Goal: Transaction & Acquisition: Purchase product/service

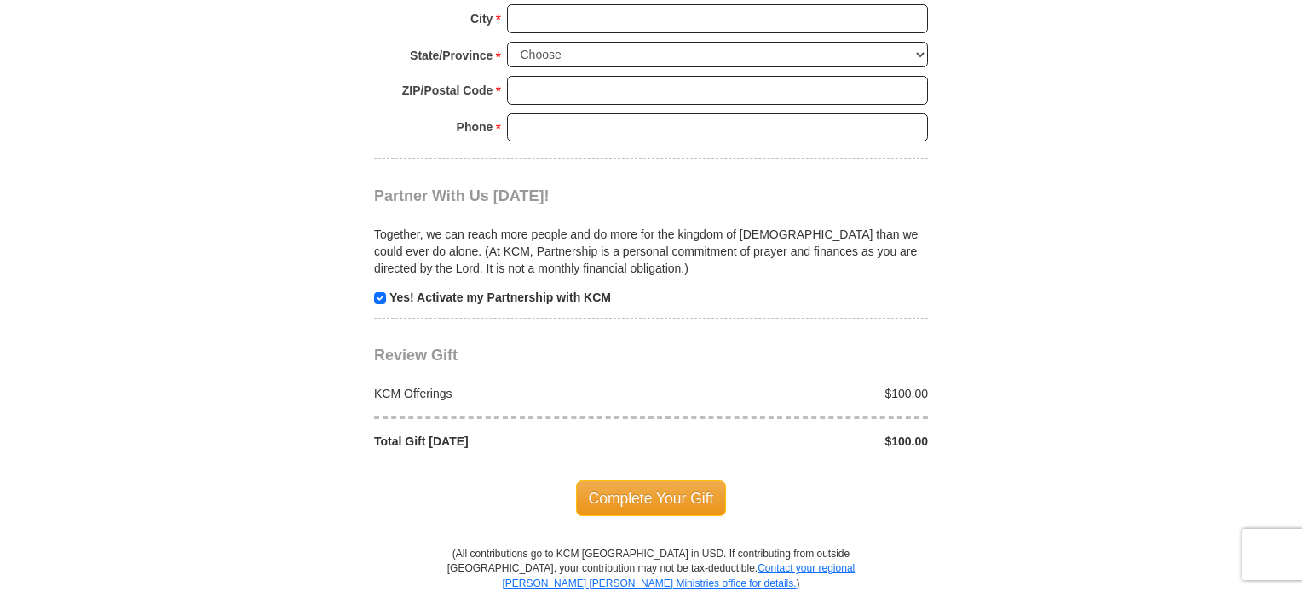
scroll to position [1019, 0]
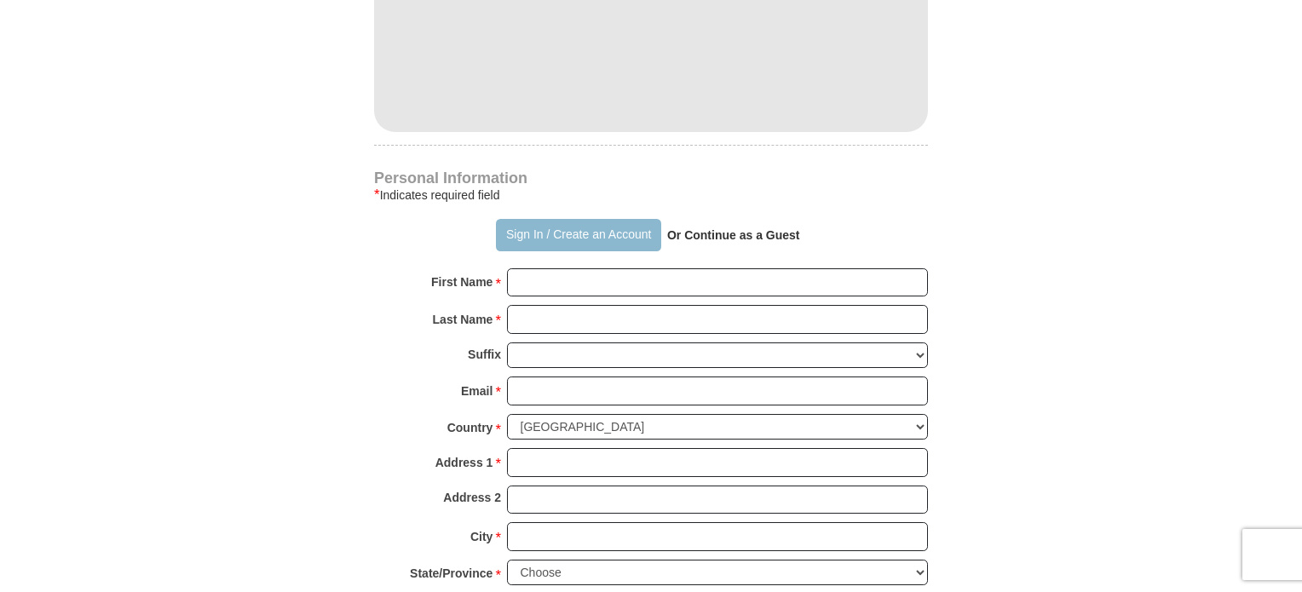
click at [566, 233] on button "Sign In / Create an Account" at bounding box center [578, 235] width 164 height 32
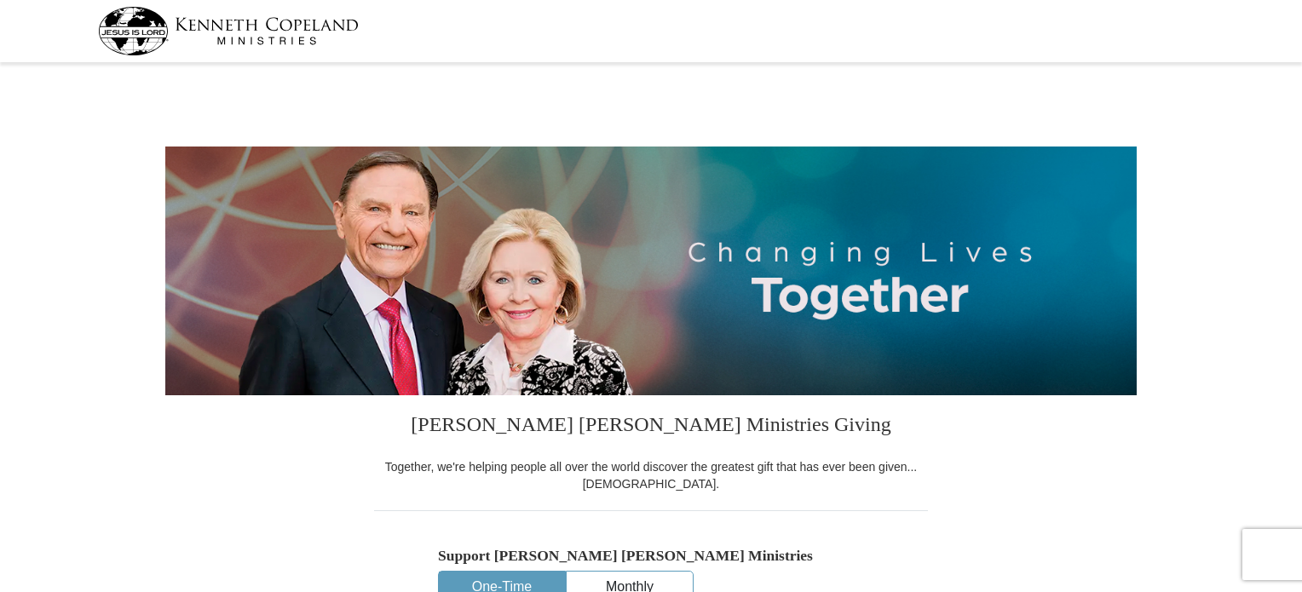
select select "FL"
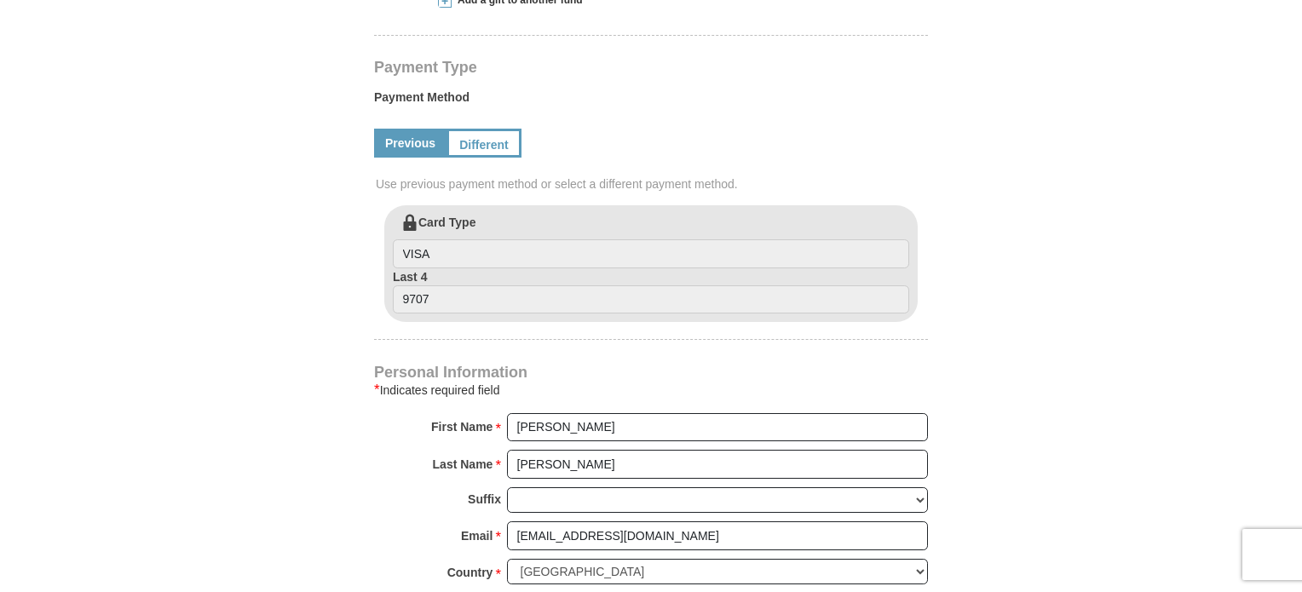
scroll to position [761, 0]
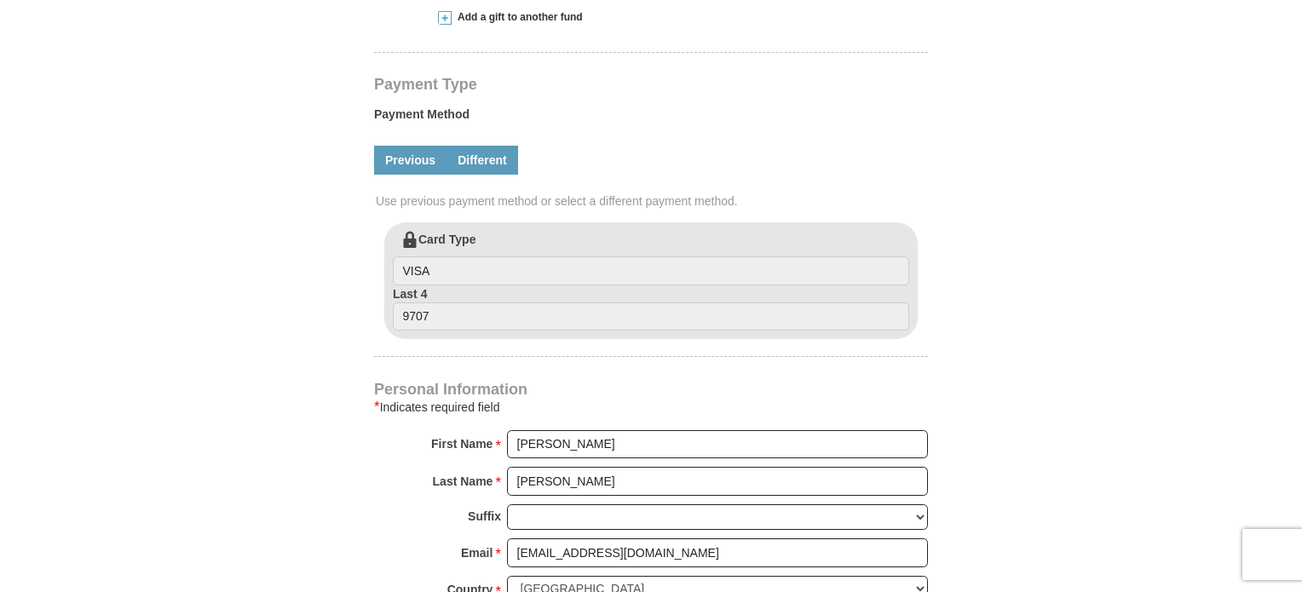
click at [459, 154] on link "Different" at bounding box center [483, 160] width 72 height 29
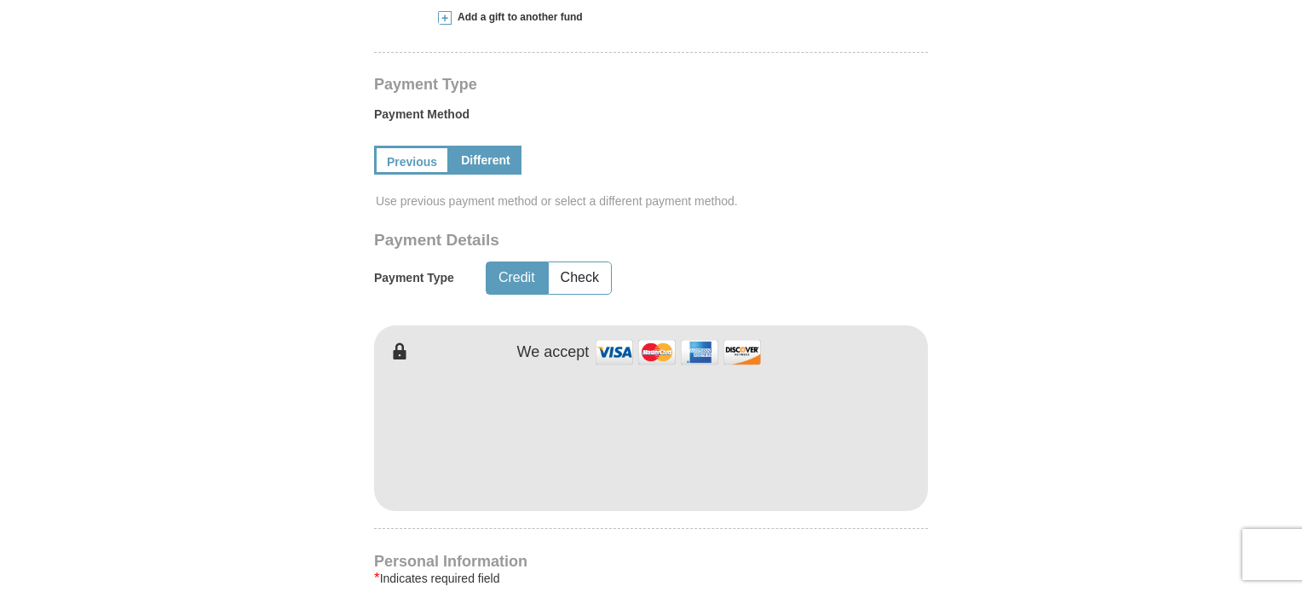
click at [1136, 411] on form "[PERSON_NAME] [PERSON_NAME] Ministries Giving Together, we're helping people al…" at bounding box center [651, 311] width 972 height 2008
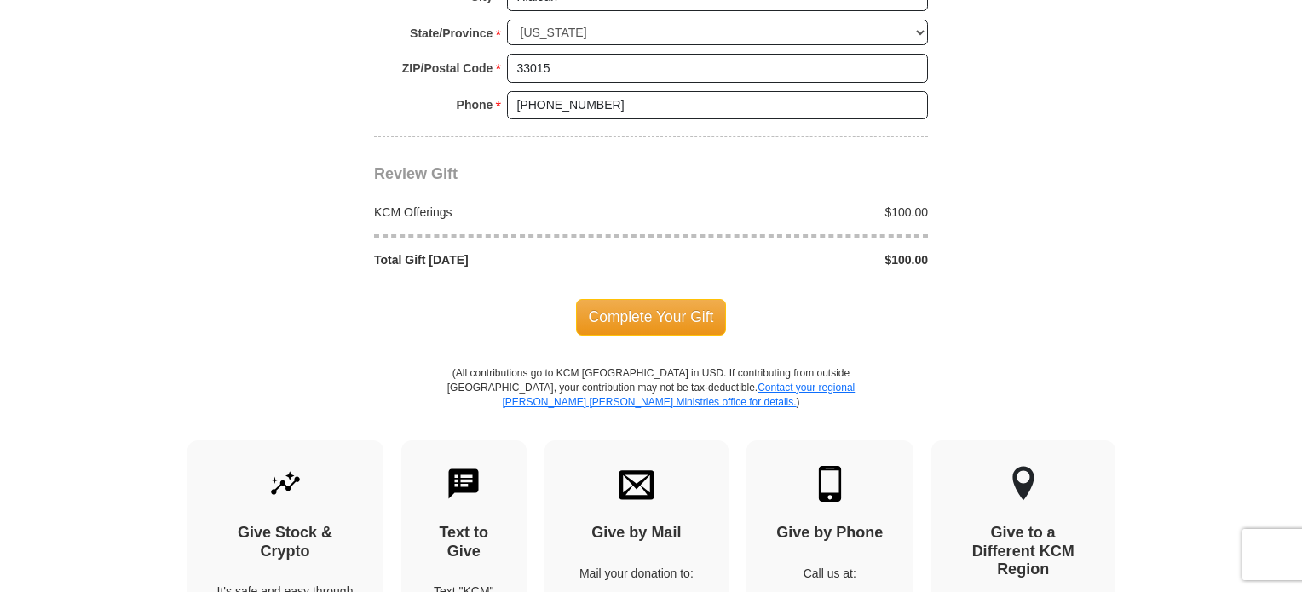
scroll to position [1638, 0]
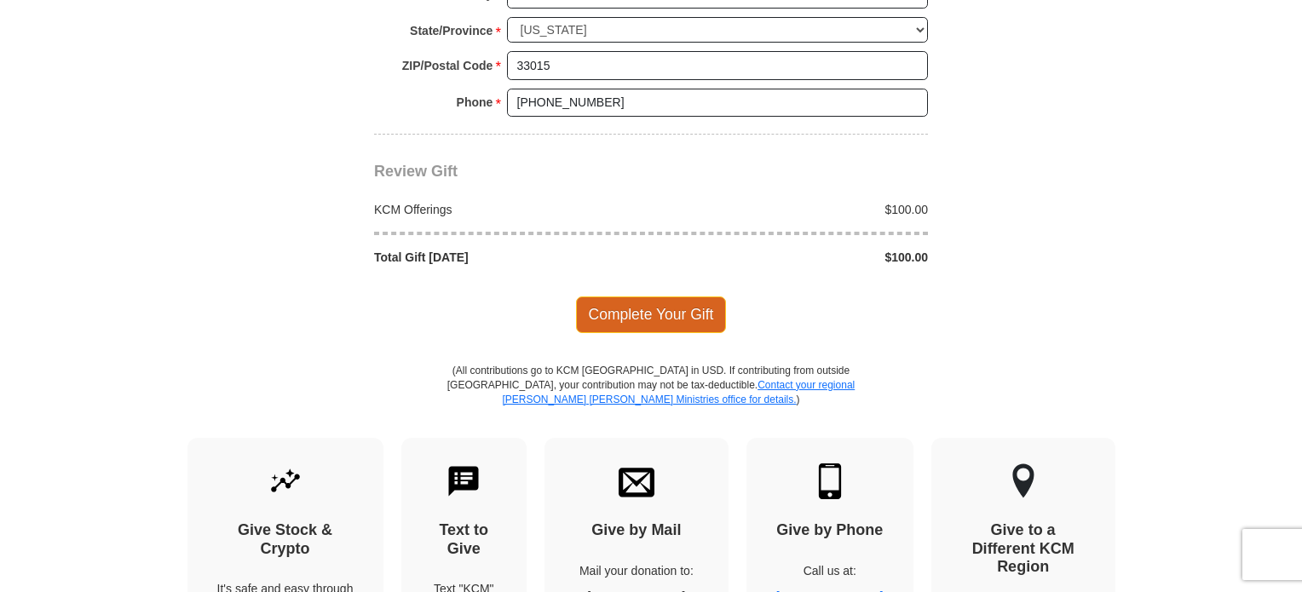
click at [662, 312] on span "Complete Your Gift" at bounding box center [651, 315] width 151 height 36
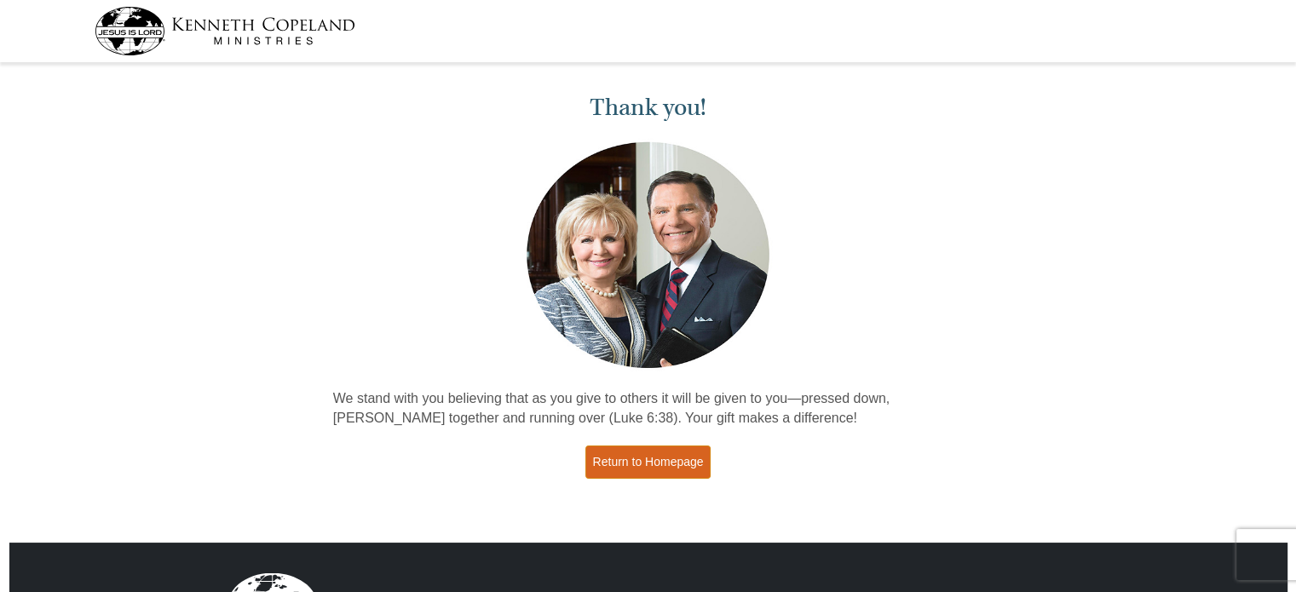
click at [655, 468] on link "Return to Homepage" at bounding box center [649, 462] width 126 height 33
